Goal: Entertainment & Leisure: Consume media (video, audio)

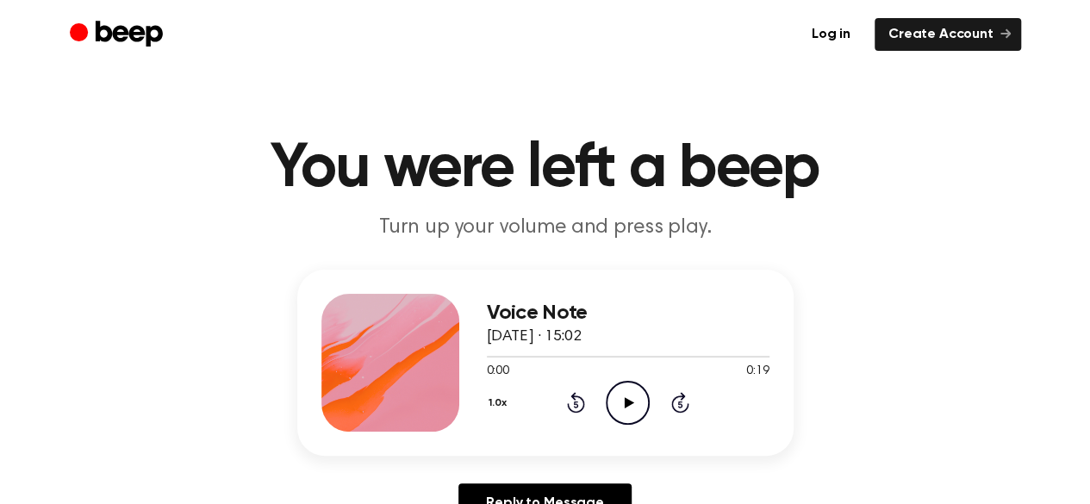
click at [614, 401] on icon "Play Audio" at bounding box center [628, 403] width 44 height 44
click at [631, 403] on icon at bounding box center [629, 402] width 9 height 11
